Goal: Task Accomplishment & Management: Manage account settings

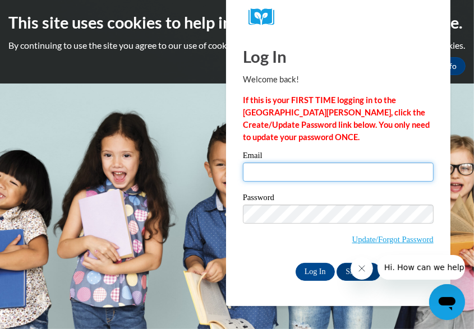
click at [261, 177] on input "Email" at bounding box center [338, 172] width 191 height 19
type input "[EMAIL_ADDRESS][DOMAIN_NAME]"
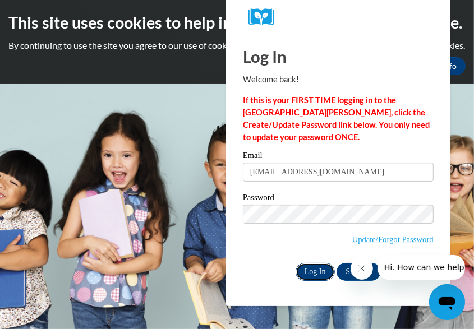
click at [315, 267] on input "Log In" at bounding box center [314, 272] width 39 height 18
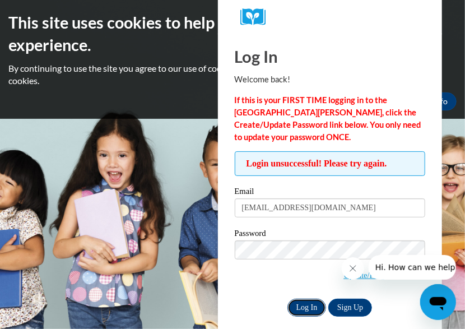
click at [318, 303] on input "Log In" at bounding box center [307, 308] width 39 height 18
click at [304, 307] on input "Log In" at bounding box center [307, 308] width 39 height 18
click at [306, 303] on input "Log In" at bounding box center [307, 308] width 39 height 18
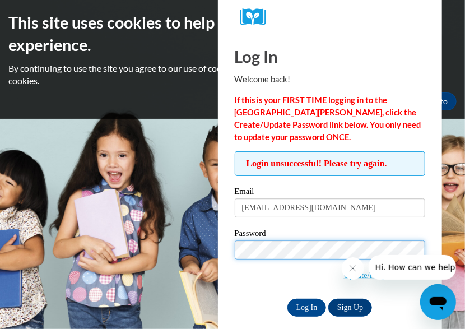
click at [288, 299] on input "Log In" at bounding box center [307, 308] width 39 height 18
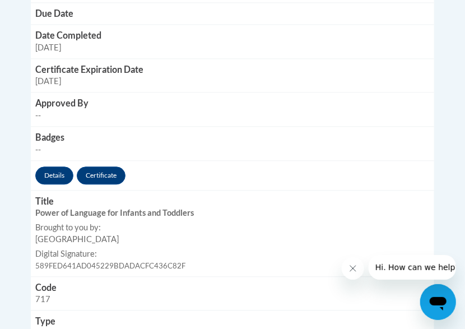
scroll to position [792, 0]
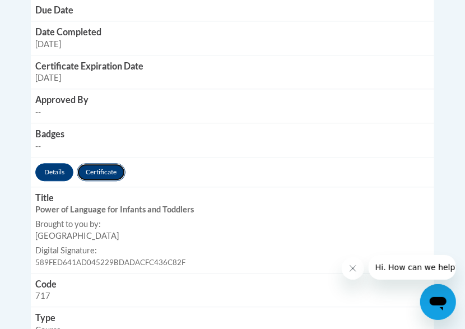
click at [119, 171] on link "Certificate" at bounding box center [101, 172] width 49 height 18
